Goal: Entertainment & Leisure: Browse casually

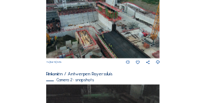
scroll to position [120, 0]
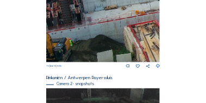
drag, startPoint x: 134, startPoint y: 55, endPoint x: 264, endPoint y: 58, distance: 130.6
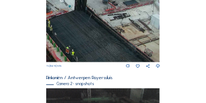
drag, startPoint x: 171, startPoint y: 45, endPoint x: 0, endPoint y: 24, distance: 172.2
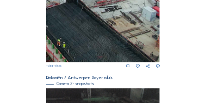
drag, startPoint x: 114, startPoint y: 40, endPoint x: 98, endPoint y: 10, distance: 33.8
click at [99, 11] on img at bounding box center [103, 29] width 114 height 67
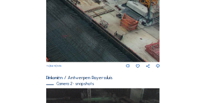
drag, startPoint x: 116, startPoint y: 36, endPoint x: 93, endPoint y: 15, distance: 32.0
click at [96, 15] on img at bounding box center [103, 29] width 114 height 67
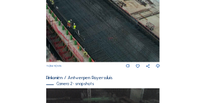
drag, startPoint x: 97, startPoint y: 42, endPoint x: 147, endPoint y: 19, distance: 55.3
click at [147, 19] on img at bounding box center [103, 29] width 114 height 67
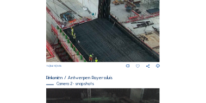
drag, startPoint x: 119, startPoint y: 41, endPoint x: 137, endPoint y: 67, distance: 31.6
click at [137, 67] on div "Th [DATE] 11:05" at bounding box center [103, 32] width 114 height 73
drag, startPoint x: 137, startPoint y: 63, endPoint x: 135, endPoint y: 47, distance: 16.4
click at [135, 47] on div "Th [DATE] 11:05" at bounding box center [103, 32] width 114 height 73
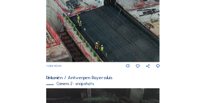
drag, startPoint x: 135, startPoint y: 47, endPoint x: 123, endPoint y: 30, distance: 21.0
click at [124, 29] on img at bounding box center [103, 29] width 114 height 67
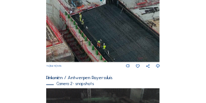
click at [66, 76] on div "Rinkoniën / Antwerpen Royerssluis" at bounding box center [103, 78] width 114 height 5
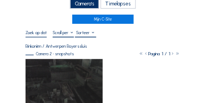
scroll to position [24, 0]
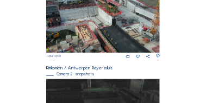
scroll to position [199, 0]
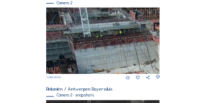
drag, startPoint x: 77, startPoint y: 40, endPoint x: 139, endPoint y: 48, distance: 62.1
click at [139, 48] on img at bounding box center [103, 41] width 114 height 67
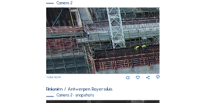
drag, startPoint x: 75, startPoint y: 43, endPoint x: 137, endPoint y: 42, distance: 62.6
click at [137, 42] on img at bounding box center [103, 41] width 114 height 67
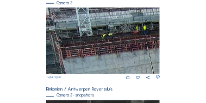
drag, startPoint x: 132, startPoint y: 44, endPoint x: 138, endPoint y: 27, distance: 18.2
click at [138, 27] on img at bounding box center [103, 41] width 114 height 67
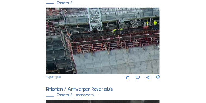
drag, startPoint x: 110, startPoint y: 42, endPoint x: 175, endPoint y: 33, distance: 66.0
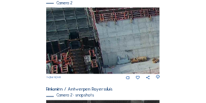
drag, startPoint x: 107, startPoint y: 40, endPoint x: 151, endPoint y: 29, distance: 45.9
click at [150, 29] on img at bounding box center [103, 41] width 114 height 67
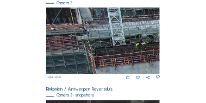
drag, startPoint x: 143, startPoint y: 45, endPoint x: 157, endPoint y: 94, distance: 50.6
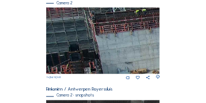
drag, startPoint x: 107, startPoint y: 36, endPoint x: 140, endPoint y: 13, distance: 39.8
click at [140, 13] on img at bounding box center [103, 41] width 114 height 67
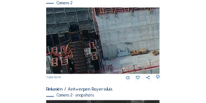
drag, startPoint x: 137, startPoint y: 45, endPoint x: 140, endPoint y: 17, distance: 27.5
click at [140, 17] on img at bounding box center [103, 41] width 114 height 67
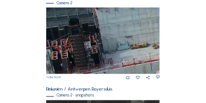
drag, startPoint x: 140, startPoint y: 24, endPoint x: 141, endPoint y: 72, distance: 47.9
click at [141, 72] on img at bounding box center [103, 41] width 114 height 67
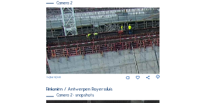
drag, startPoint x: 137, startPoint y: 48, endPoint x: 64, endPoint y: 52, distance: 73.0
click at [64, 52] on img at bounding box center [103, 41] width 114 height 67
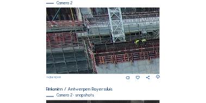
drag, startPoint x: 129, startPoint y: 46, endPoint x: 209, endPoint y: 53, distance: 80.2
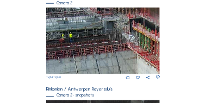
drag, startPoint x: 143, startPoint y: 53, endPoint x: 38, endPoint y: 52, distance: 105.0
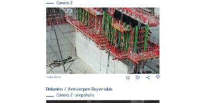
drag, startPoint x: 90, startPoint y: 49, endPoint x: 30, endPoint y: 26, distance: 64.8
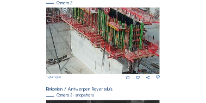
drag, startPoint x: 31, startPoint y: 26, endPoint x: 103, endPoint y: 43, distance: 73.9
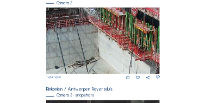
drag, startPoint x: 103, startPoint y: 43, endPoint x: 131, endPoint y: 45, distance: 28.4
click at [131, 45] on img at bounding box center [103, 41] width 114 height 67
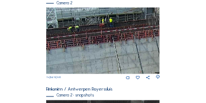
drag, startPoint x: 122, startPoint y: 40, endPoint x: 297, endPoint y: 51, distance: 175.0
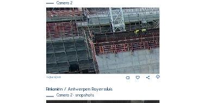
drag, startPoint x: 151, startPoint y: 46, endPoint x: 184, endPoint y: 46, distance: 32.7
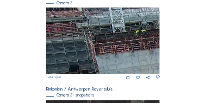
drag, startPoint x: 98, startPoint y: 44, endPoint x: 125, endPoint y: 42, distance: 26.7
click at [122, 43] on img at bounding box center [103, 41] width 114 height 67
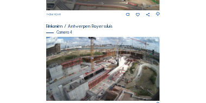
scroll to position [449, 0]
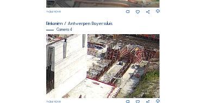
drag, startPoint x: 150, startPoint y: 72, endPoint x: 39, endPoint y: 73, distance: 111.0
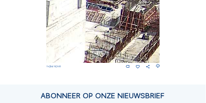
scroll to position [492, 0]
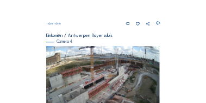
scroll to position [440, 0]
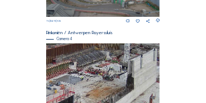
drag, startPoint x: 82, startPoint y: 64, endPoint x: 122, endPoint y: 62, distance: 40.3
click at [122, 62] on img at bounding box center [103, 76] width 114 height 64
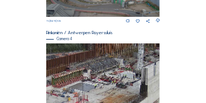
drag, startPoint x: 122, startPoint y: 62, endPoint x: 132, endPoint y: 61, distance: 9.9
click at [132, 61] on img at bounding box center [103, 76] width 114 height 64
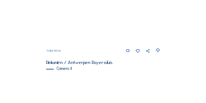
scroll to position [407, 0]
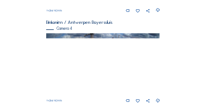
scroll to position [451, 0]
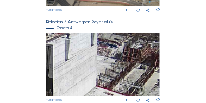
drag, startPoint x: 122, startPoint y: 63, endPoint x: 106, endPoint y: 61, distance: 16.4
click at [108, 61] on img at bounding box center [103, 65] width 114 height 64
